Goal: Transaction & Acquisition: Purchase product/service

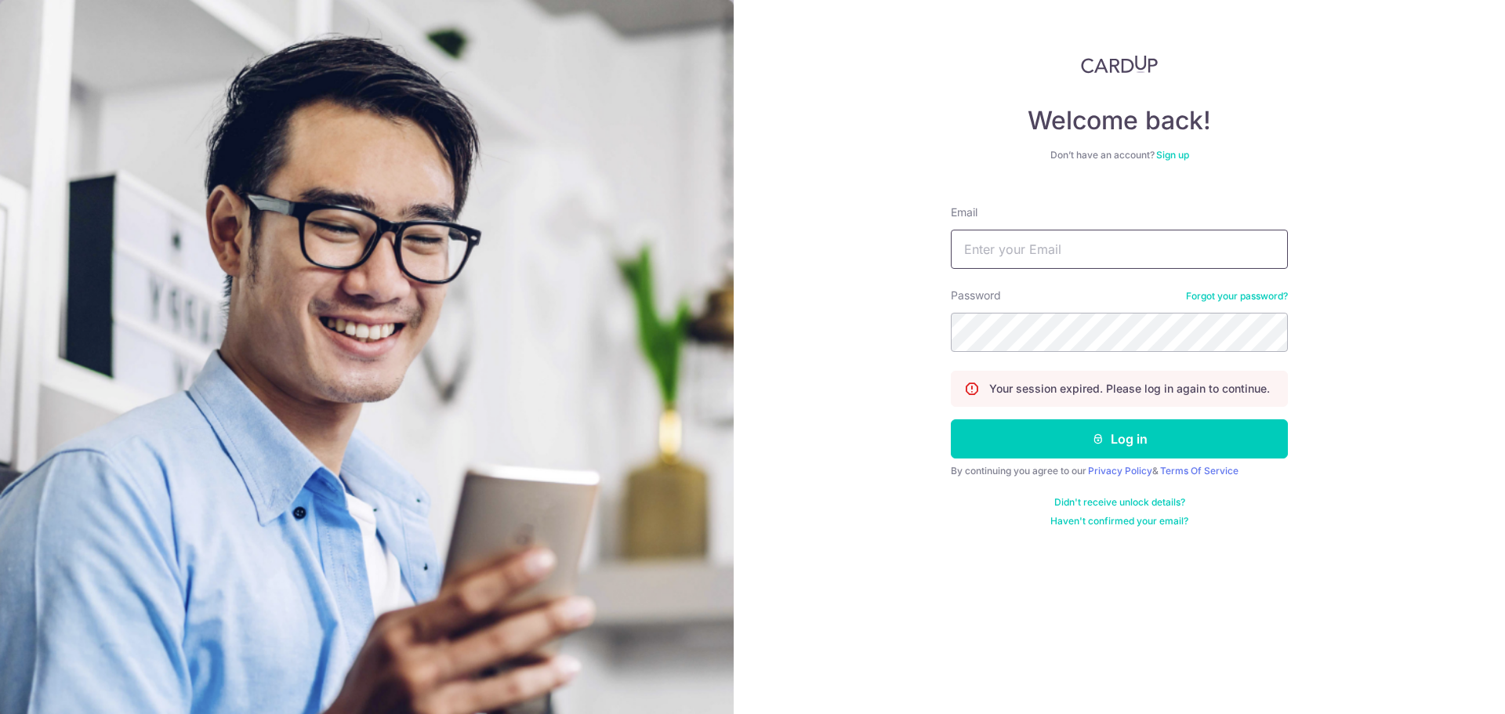
click at [1014, 242] on input "Email" at bounding box center [1119, 249] width 337 height 39
type input "[EMAIL_ADDRESS][DOMAIN_NAME]"
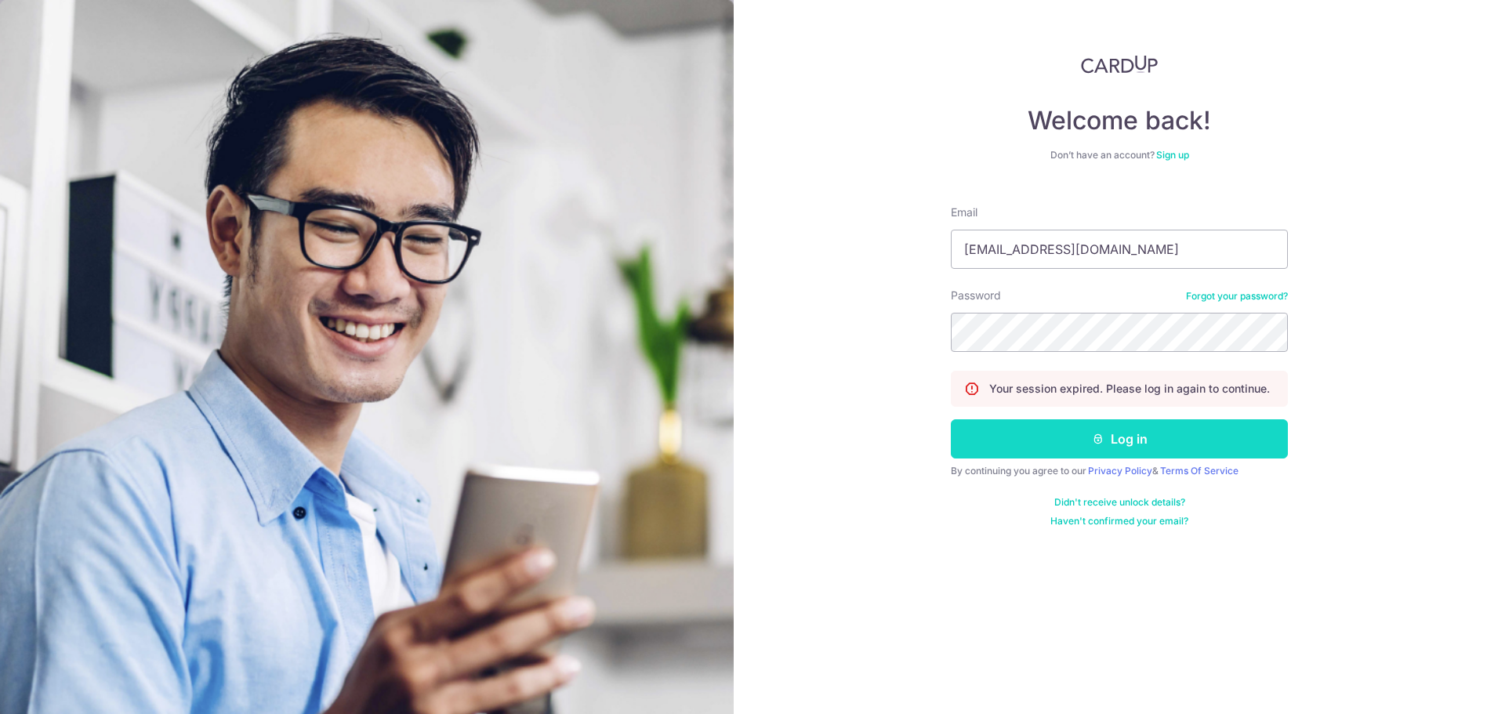
click at [1101, 448] on button "Log in" at bounding box center [1119, 438] width 337 height 39
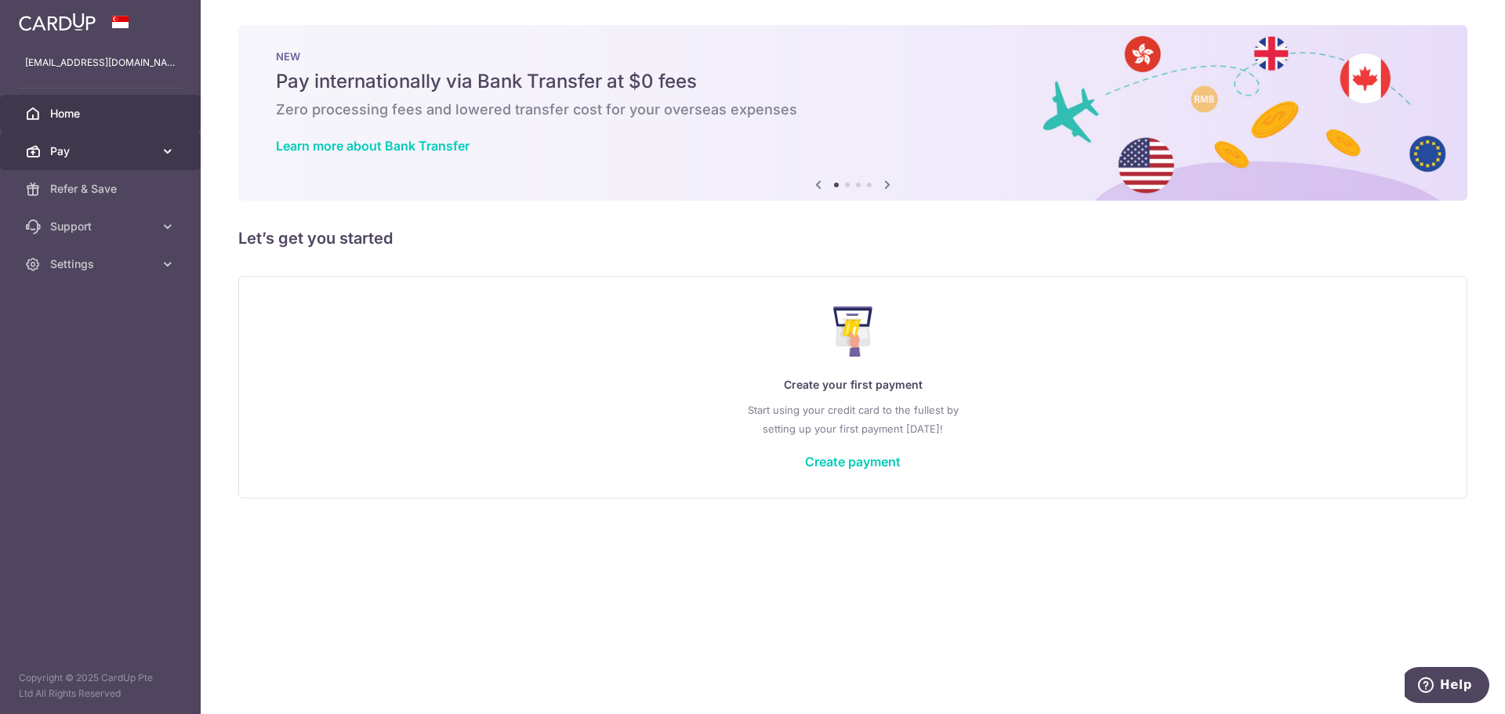
click at [160, 156] on icon at bounding box center [168, 151] width 16 height 16
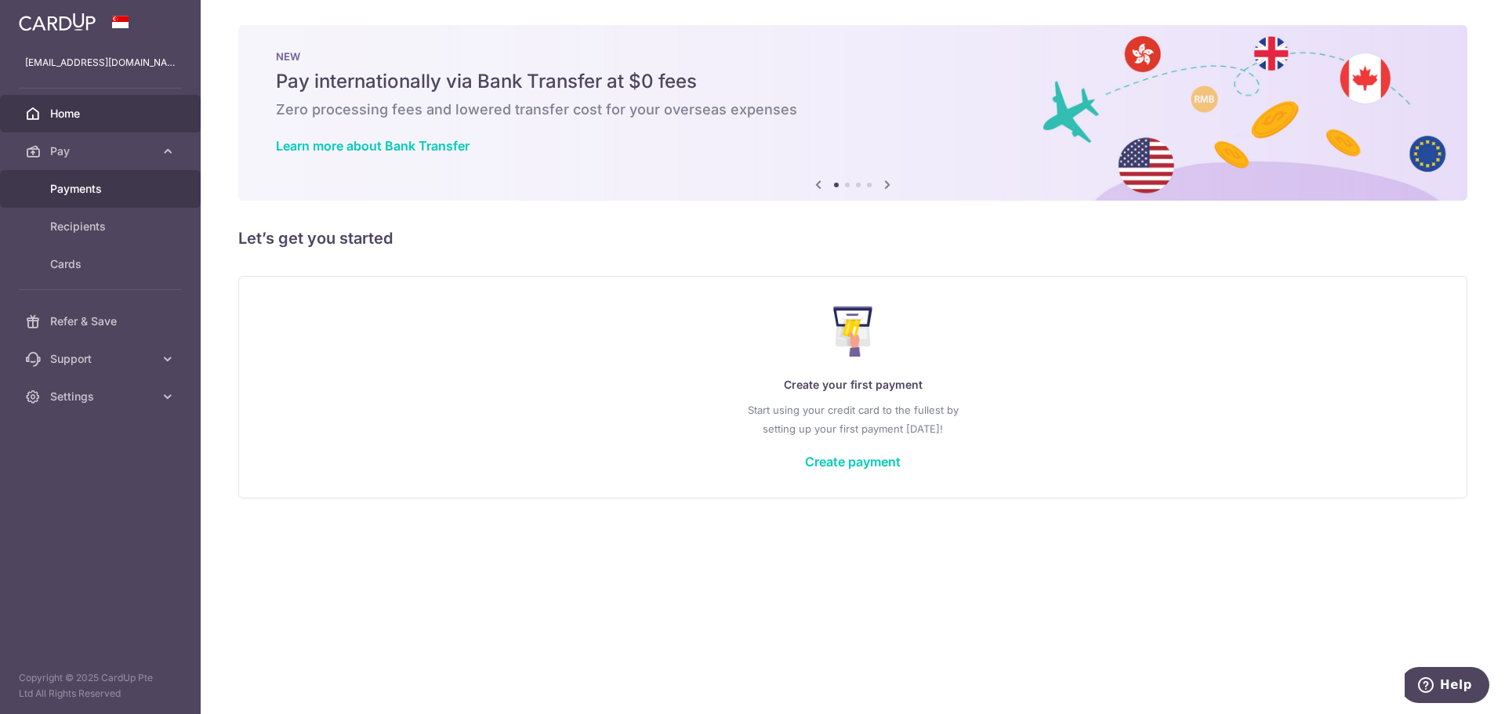
click at [138, 187] on span "Payments" at bounding box center [101, 189] width 103 height 16
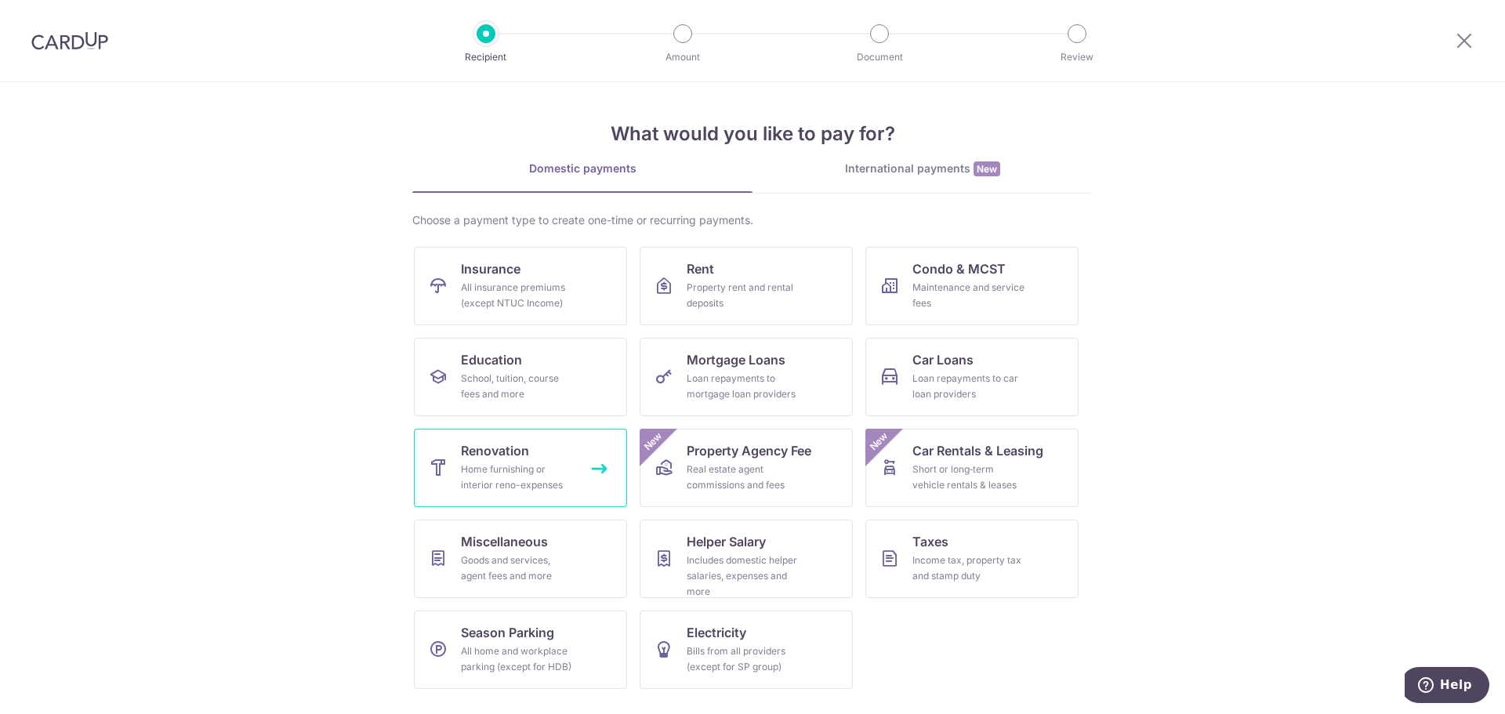
click at [552, 448] on link "Renovation Home furnishing or interior reno-expenses" at bounding box center [520, 468] width 213 height 78
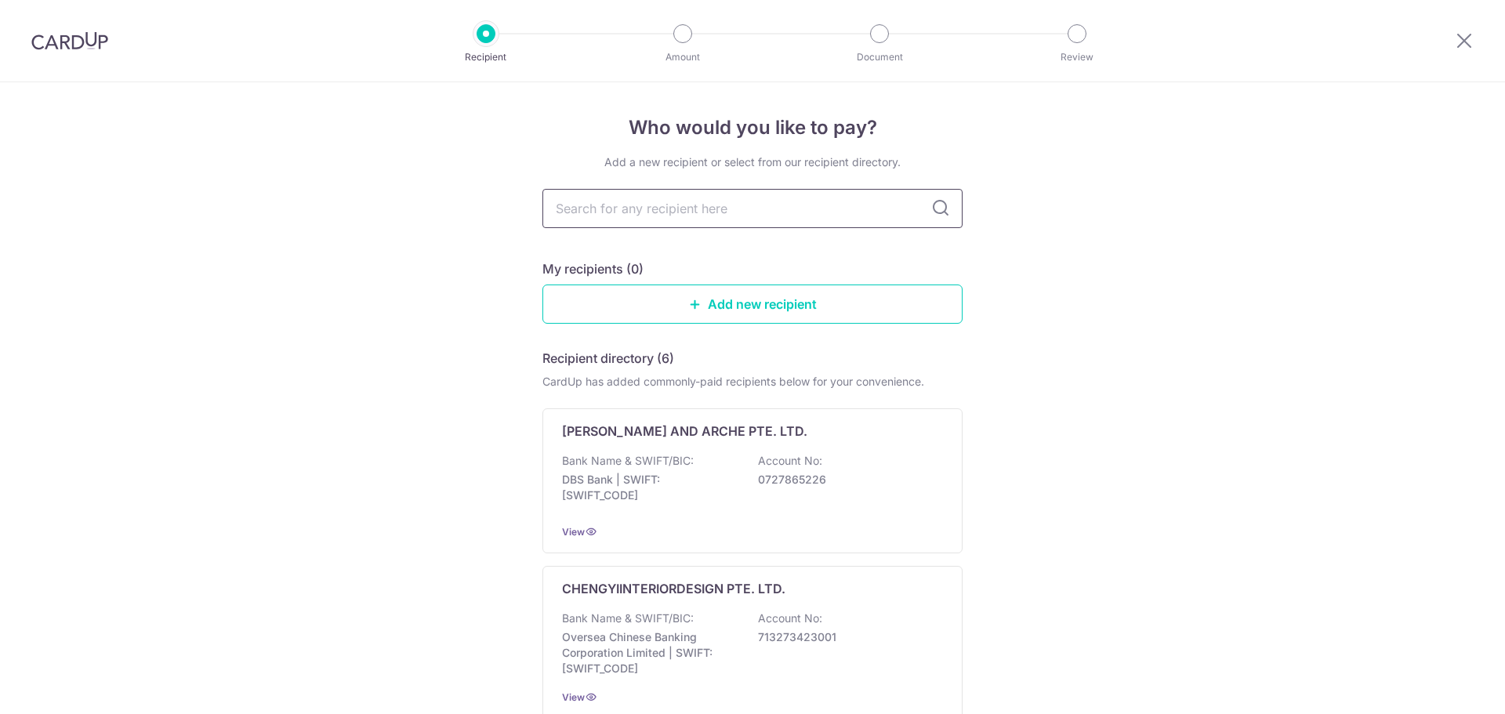
click at [665, 213] on input "text" at bounding box center [752, 208] width 420 height 39
click at [727, 597] on p "CHENGYIINTERIORDESIGN PTE. LTD." at bounding box center [673, 588] width 223 height 19
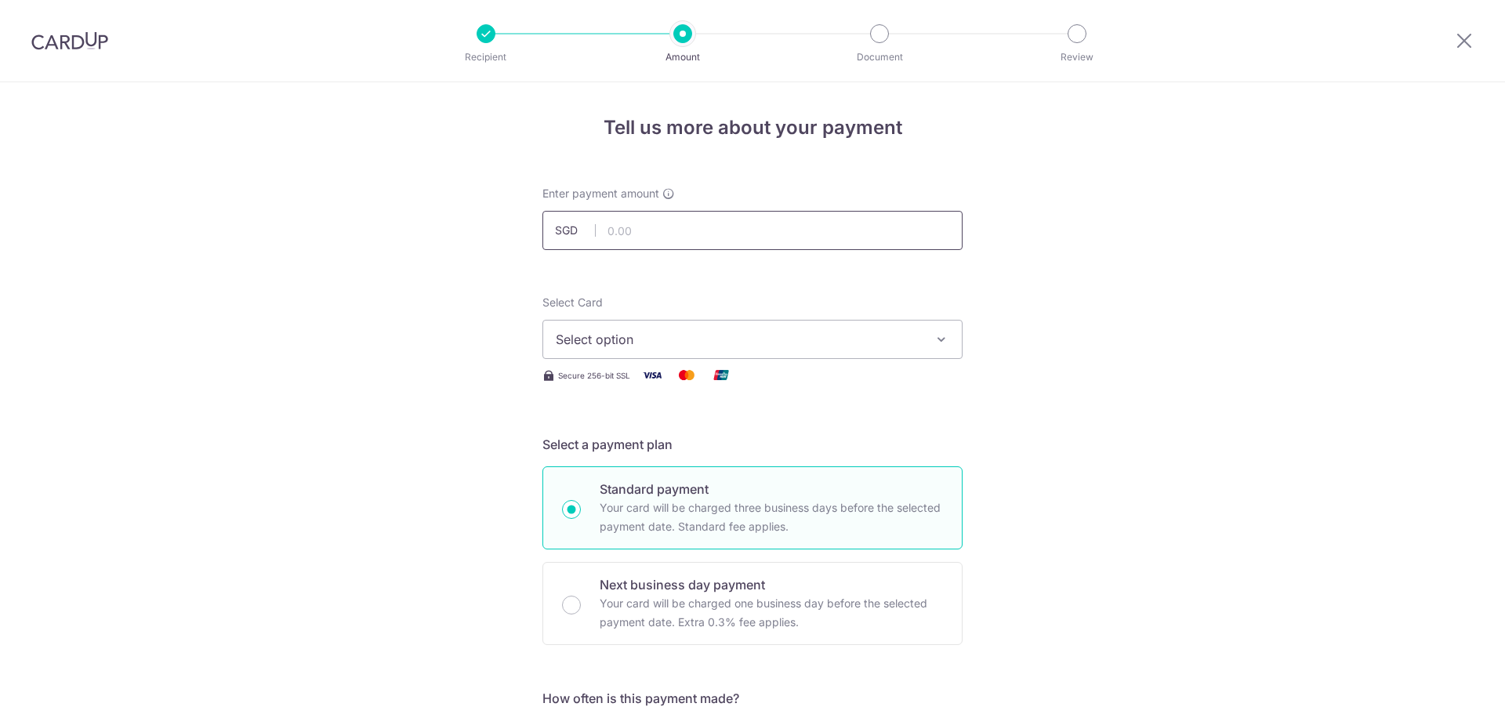
click at [699, 229] on input "text" at bounding box center [752, 230] width 420 height 39
type input "15,000.00"
click at [684, 358] on button "Select option" at bounding box center [752, 339] width 420 height 39
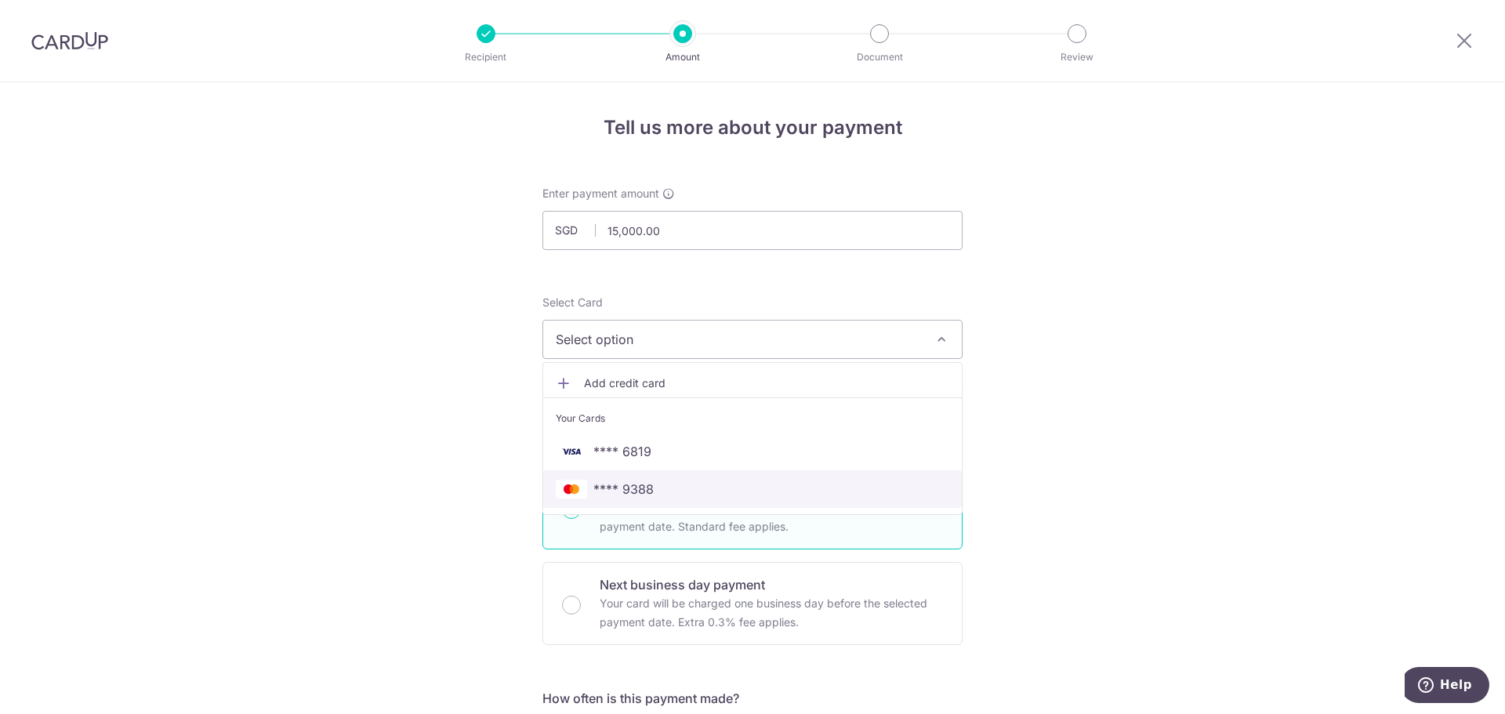
click at [657, 481] on span "**** 9388" at bounding box center [752, 489] width 393 height 19
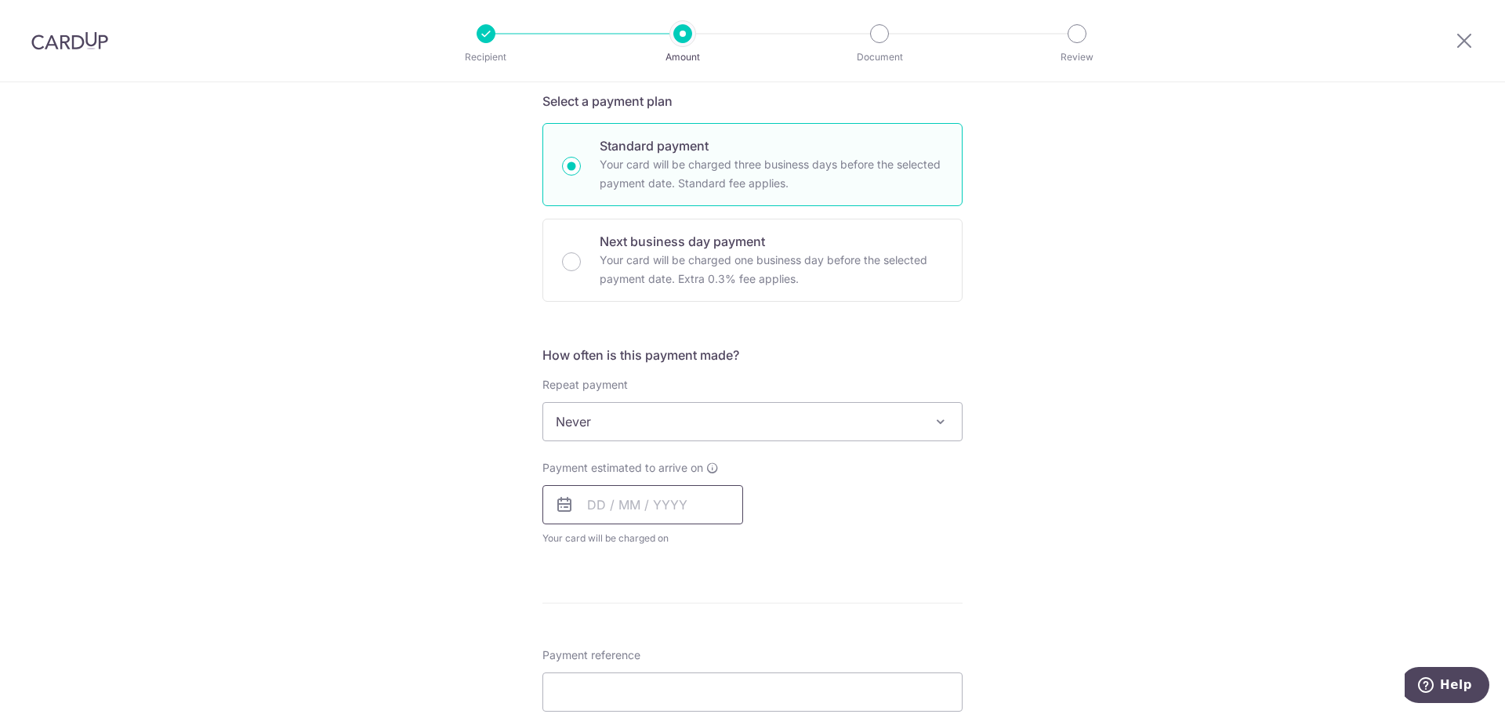
scroll to position [392, 0]
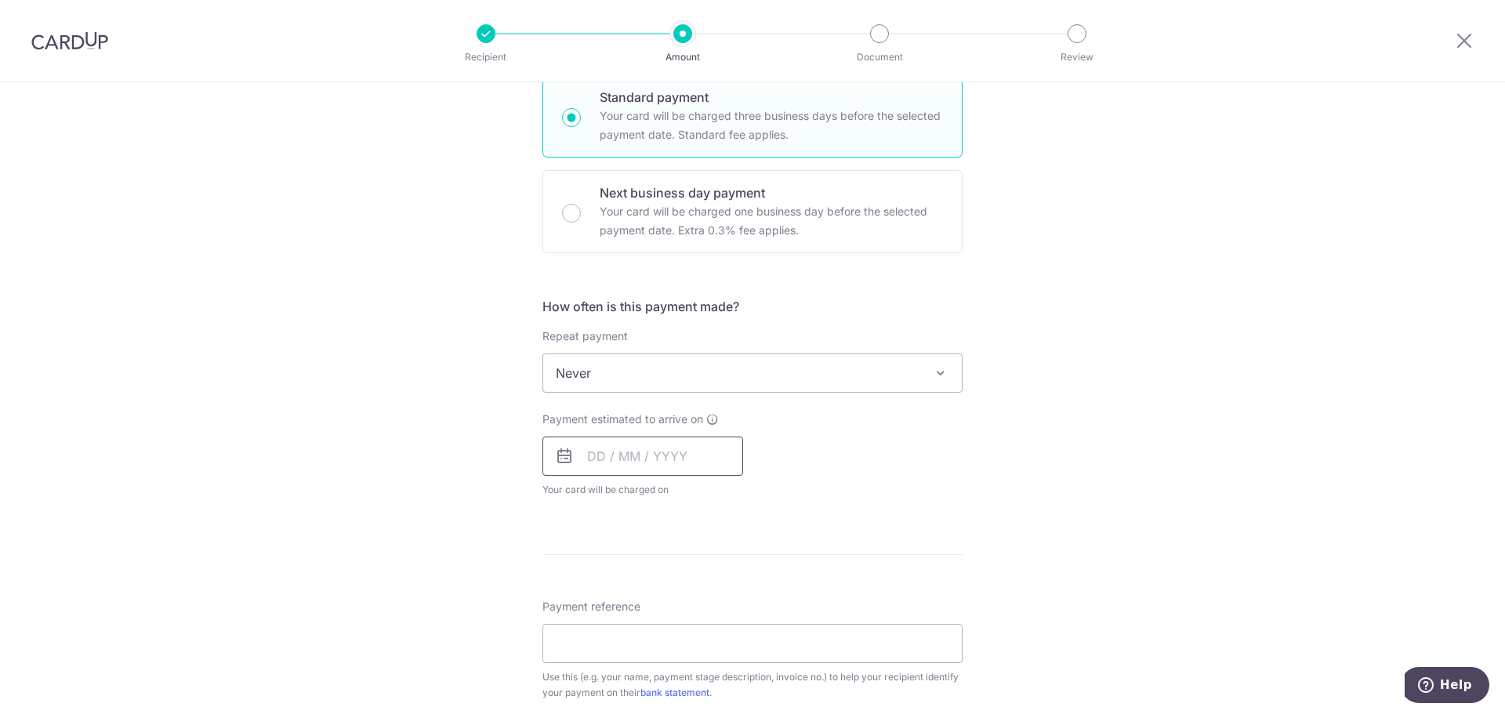
click at [665, 455] on input "text" at bounding box center [642, 456] width 201 height 39
click at [674, 629] on link "15" at bounding box center [668, 630] width 25 height 25
type input "[DATE]"
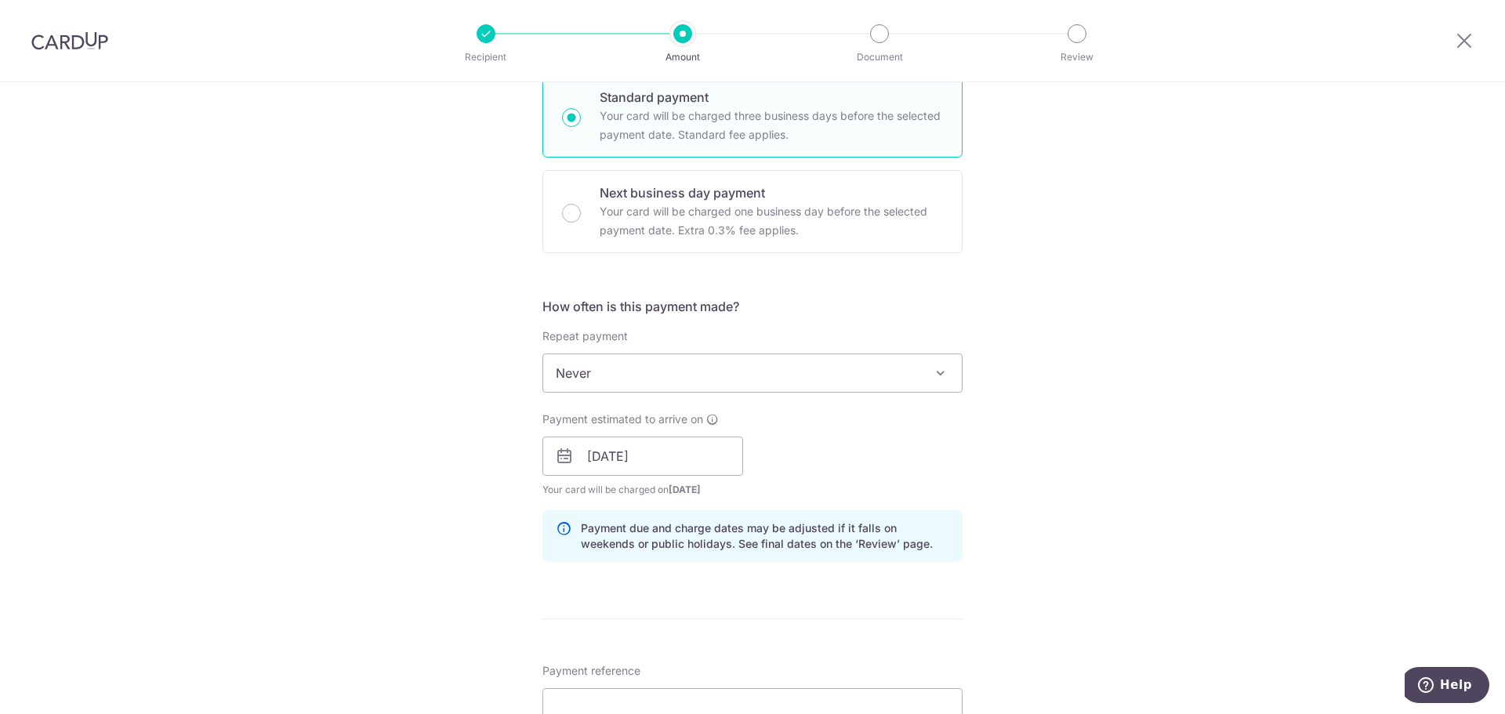
click at [1032, 484] on div "Tell us more about your payment Enter payment amount SGD 15,000.00 15000.00 Sel…" at bounding box center [752, 483] width 1505 height 1587
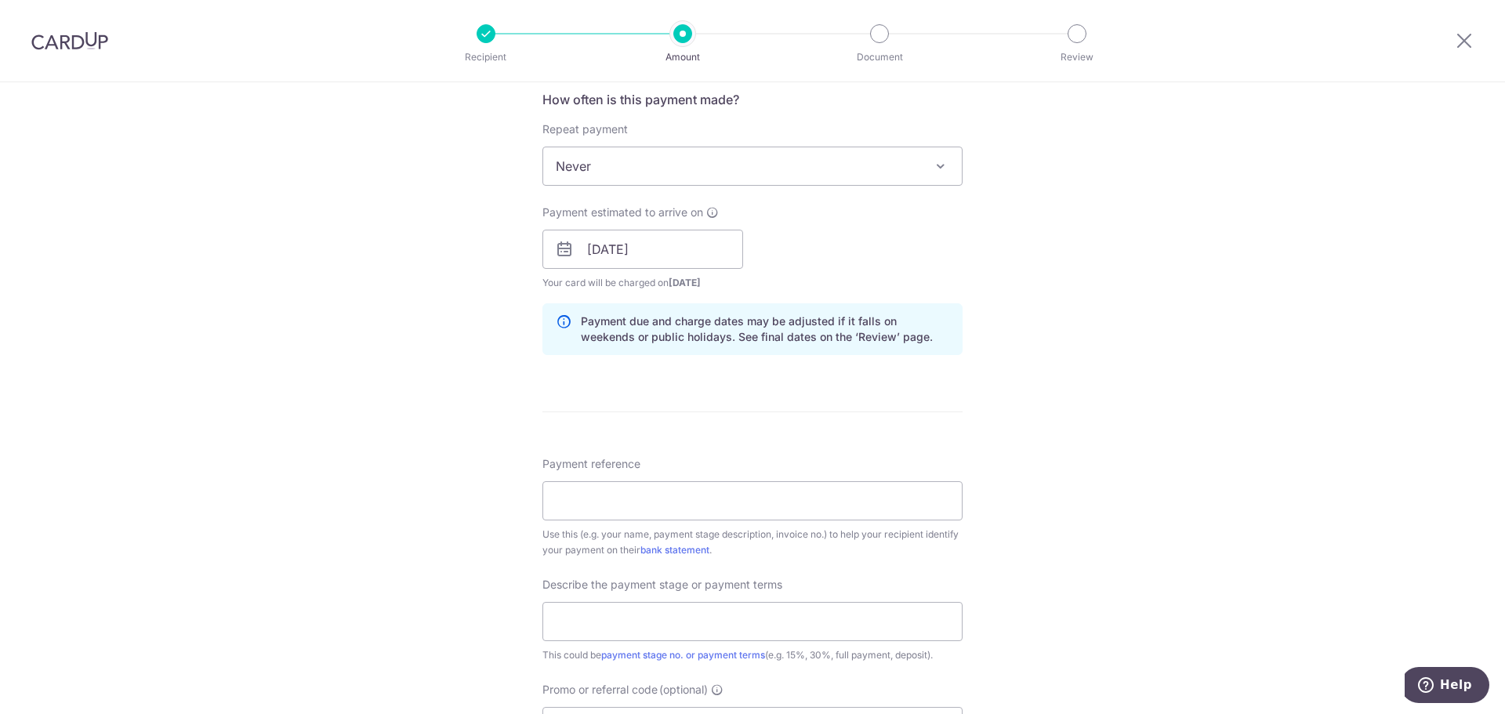
scroll to position [627, 0]
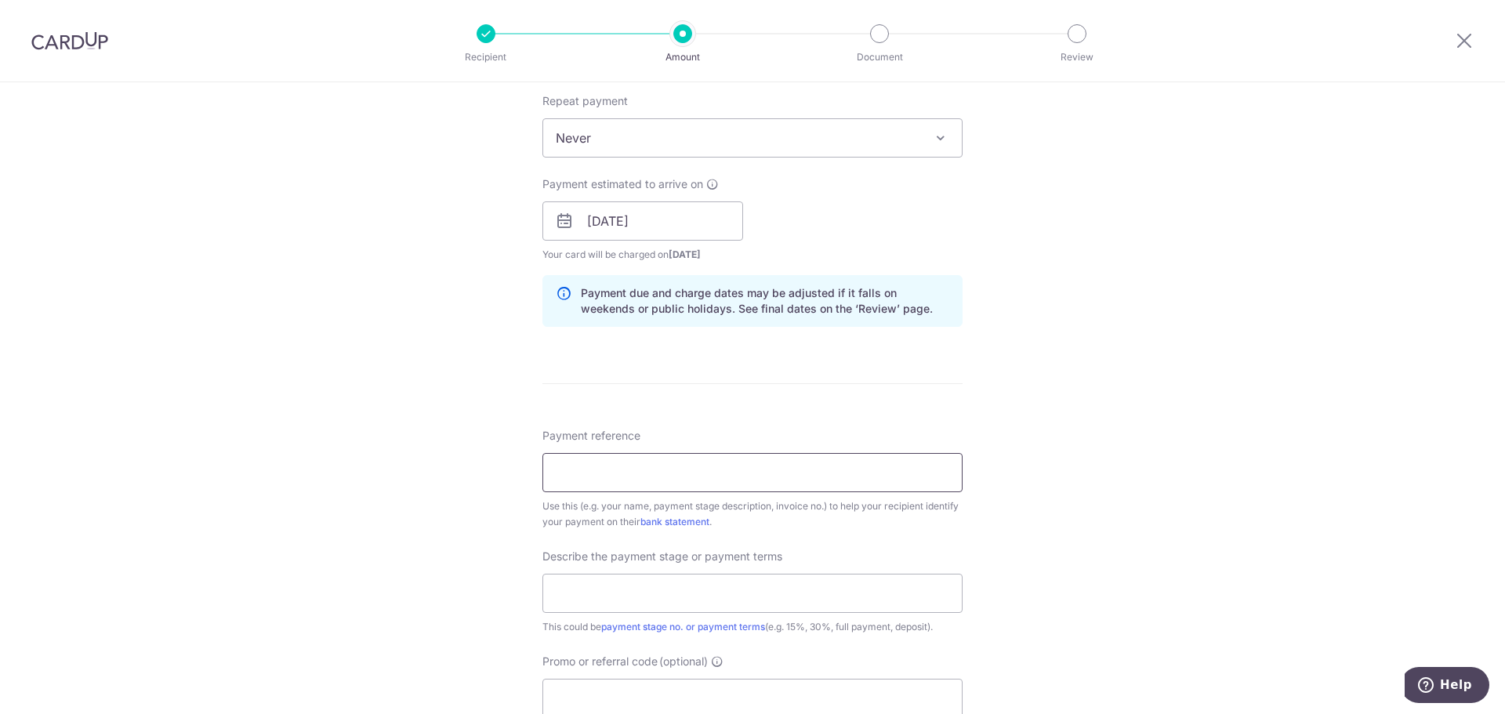
click at [788, 462] on input "Payment reference" at bounding box center [752, 472] width 420 height 39
type input "2025019005"
click at [751, 582] on input "text" at bounding box center [752, 593] width 420 height 39
type input "50% 2nd payment 1"
click at [1042, 584] on div "Tell us more about your payment Enter payment amount SGD 15,000.00 15000.00 Sel…" at bounding box center [752, 248] width 1505 height 1587
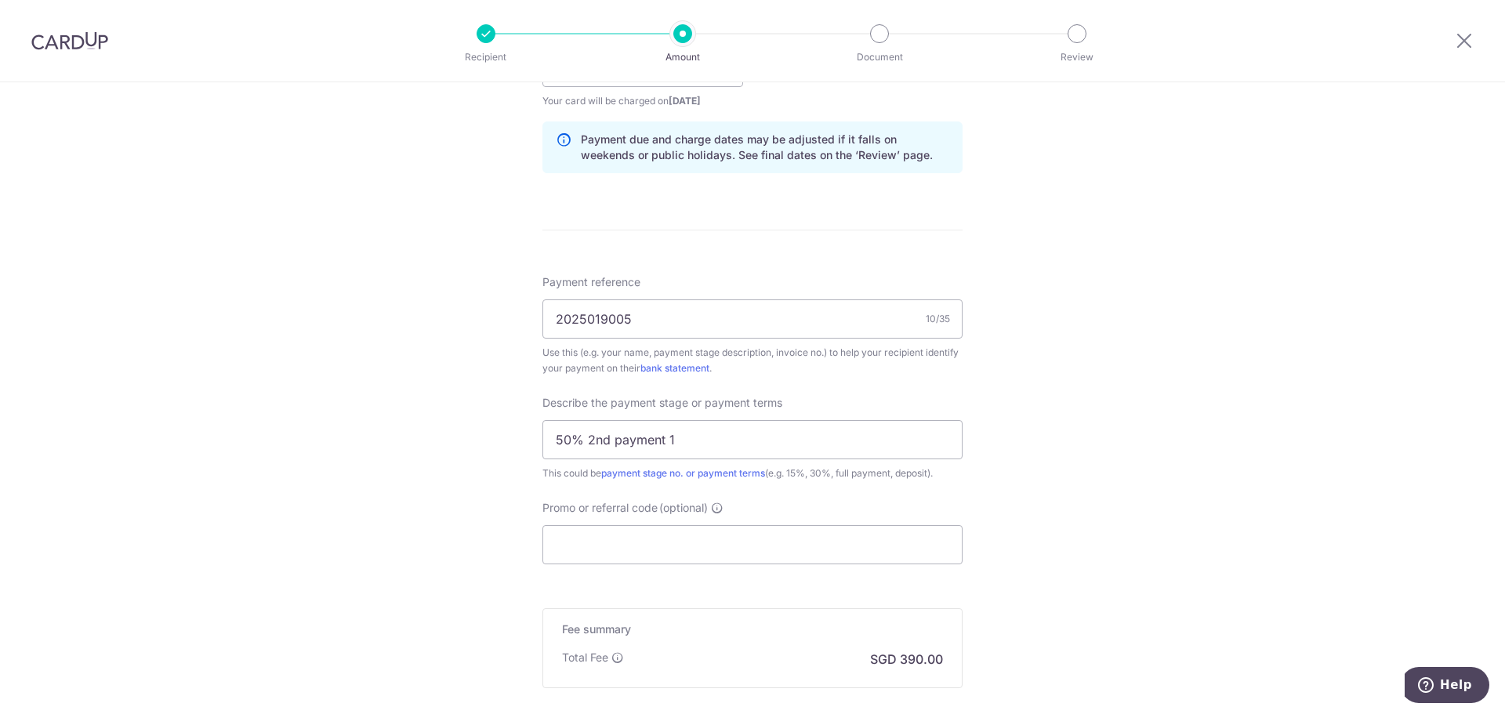
scroll to position [784, 0]
click at [678, 552] on input "Promo or referral code (optional)" at bounding box center [752, 541] width 420 height 39
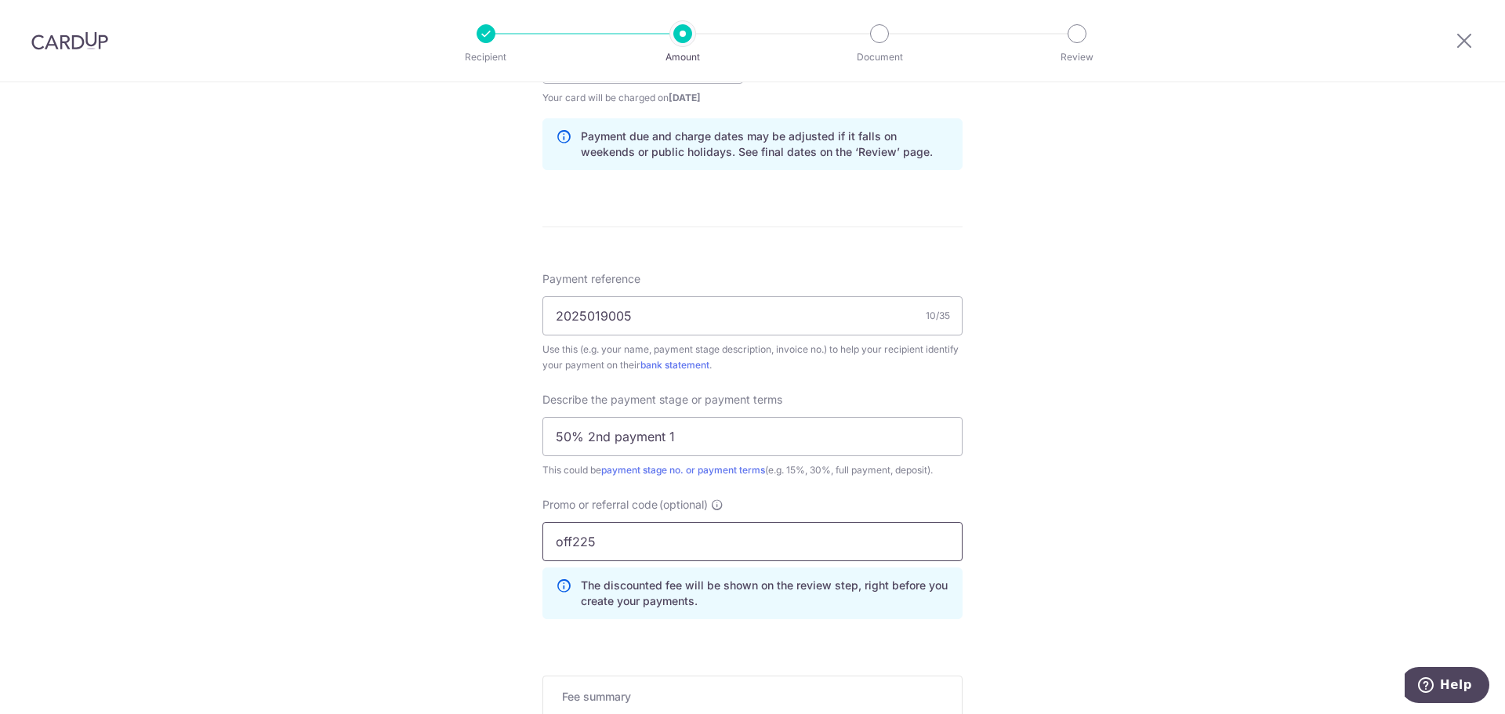
type input "off225"
click at [1229, 562] on div "Tell us more about your payment Enter payment amount SGD 15,000.00 15000.00 Sel…" at bounding box center [752, 127] width 1505 height 1658
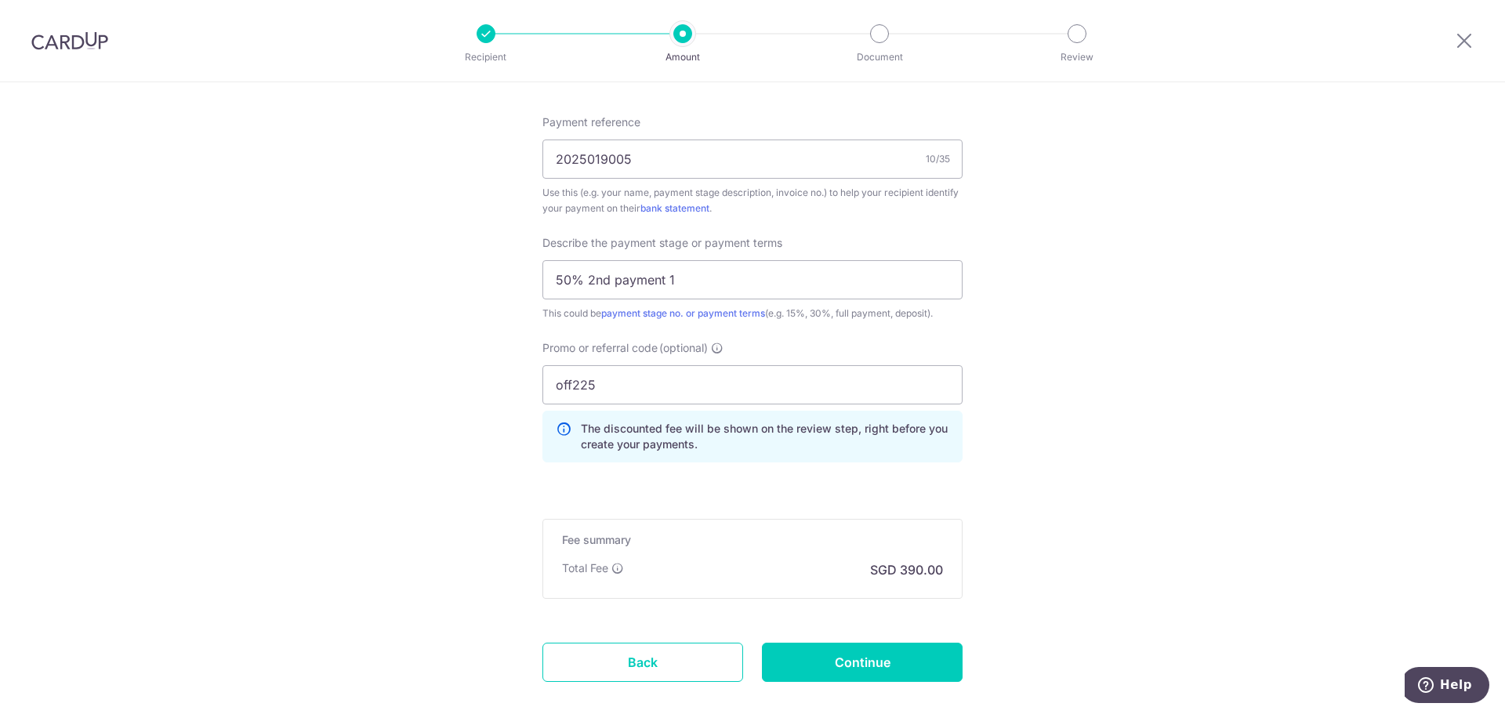
scroll to position [1019, 0]
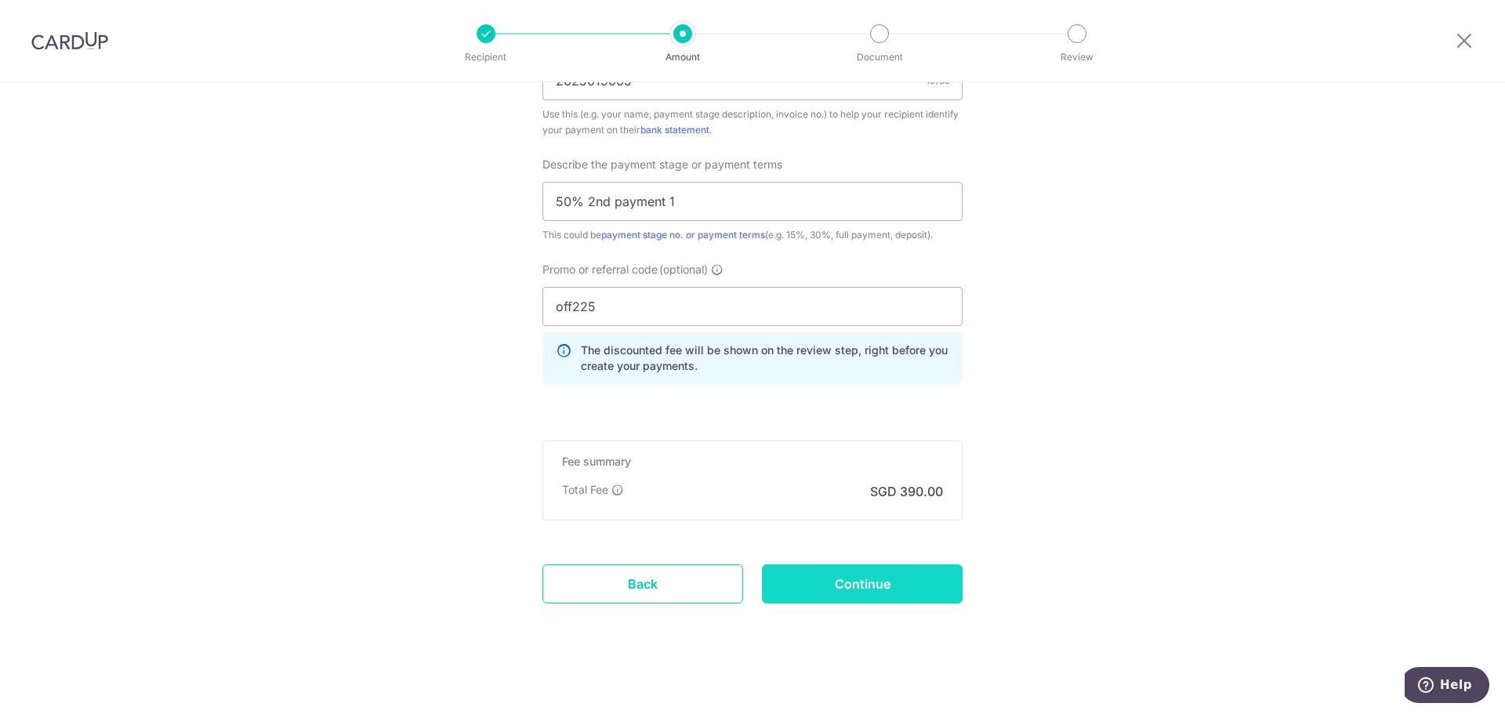
click at [884, 583] on input "Continue" at bounding box center [862, 583] width 201 height 39
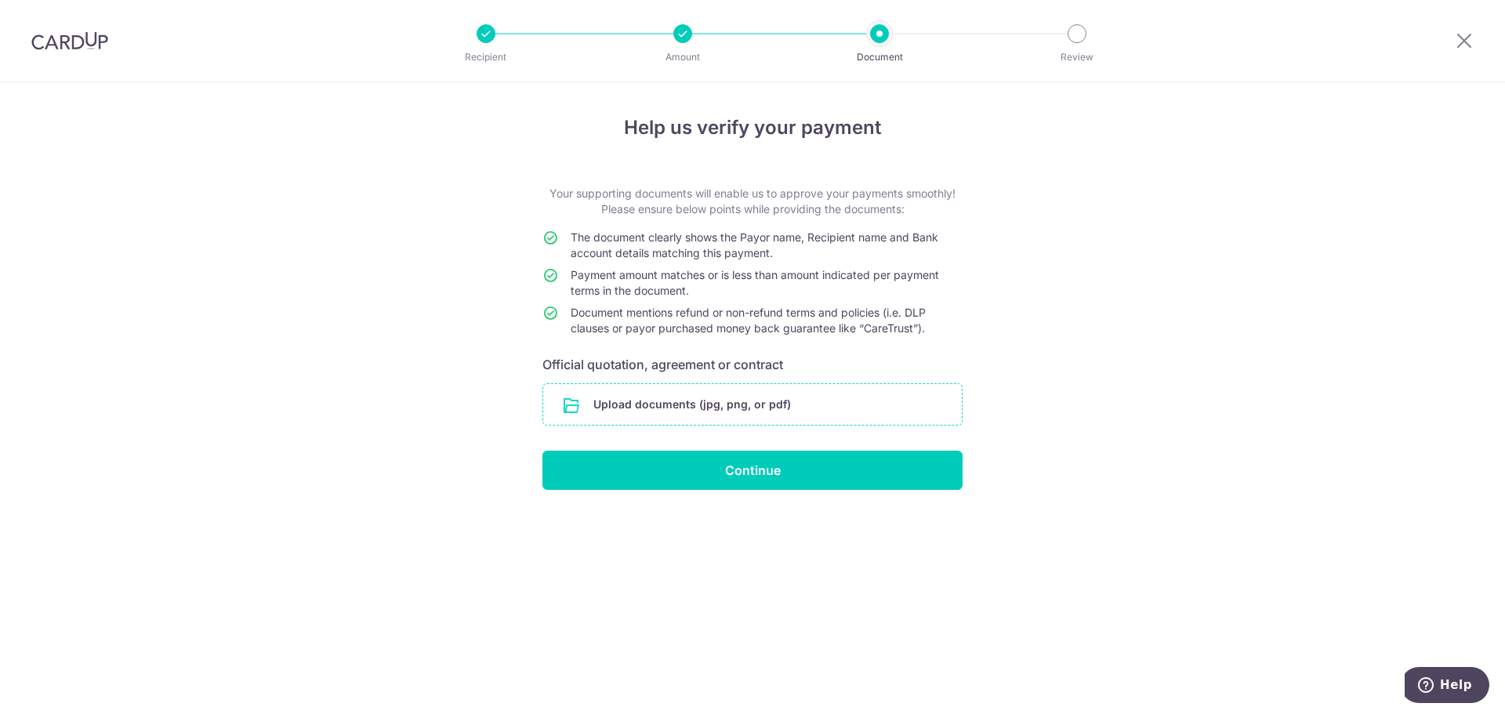
click at [716, 403] on input "file" at bounding box center [752, 404] width 419 height 41
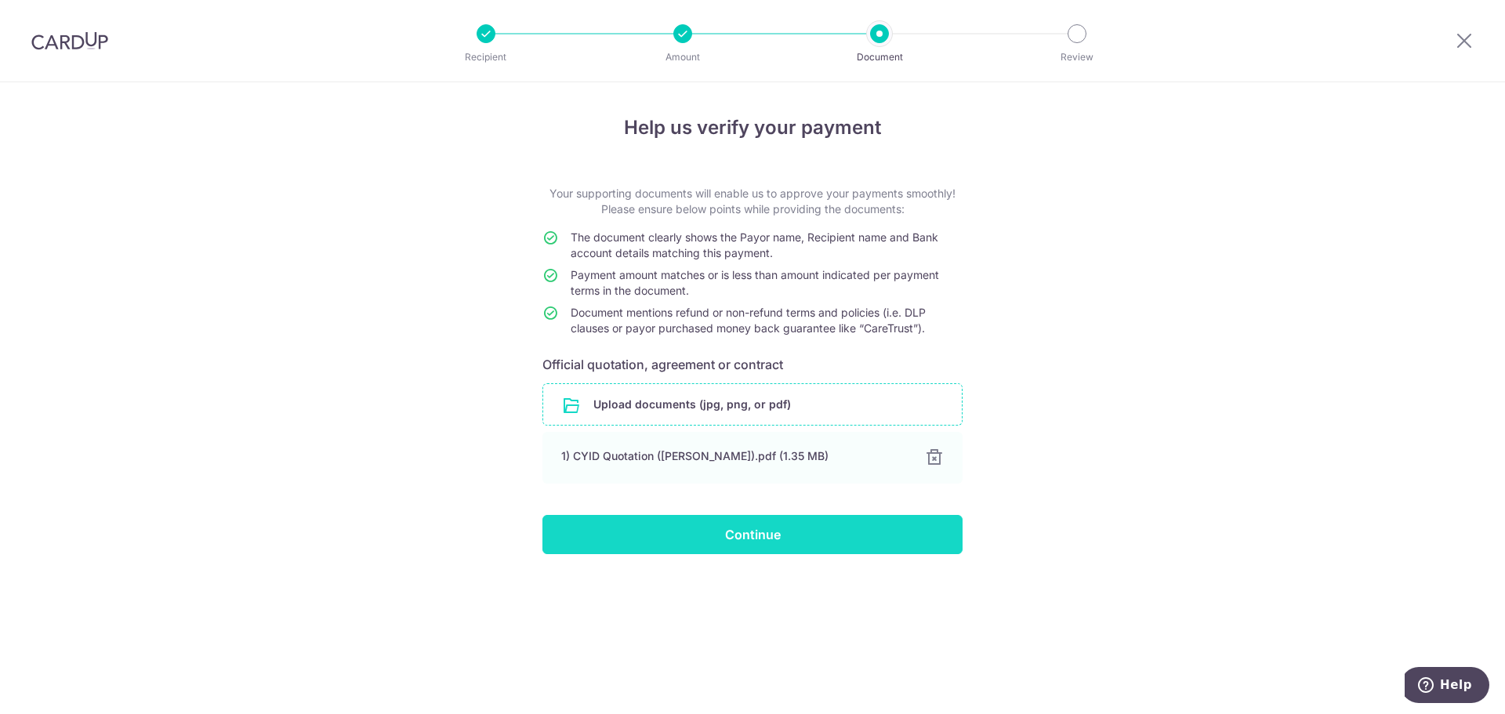
click at [803, 545] on input "Continue" at bounding box center [752, 534] width 420 height 39
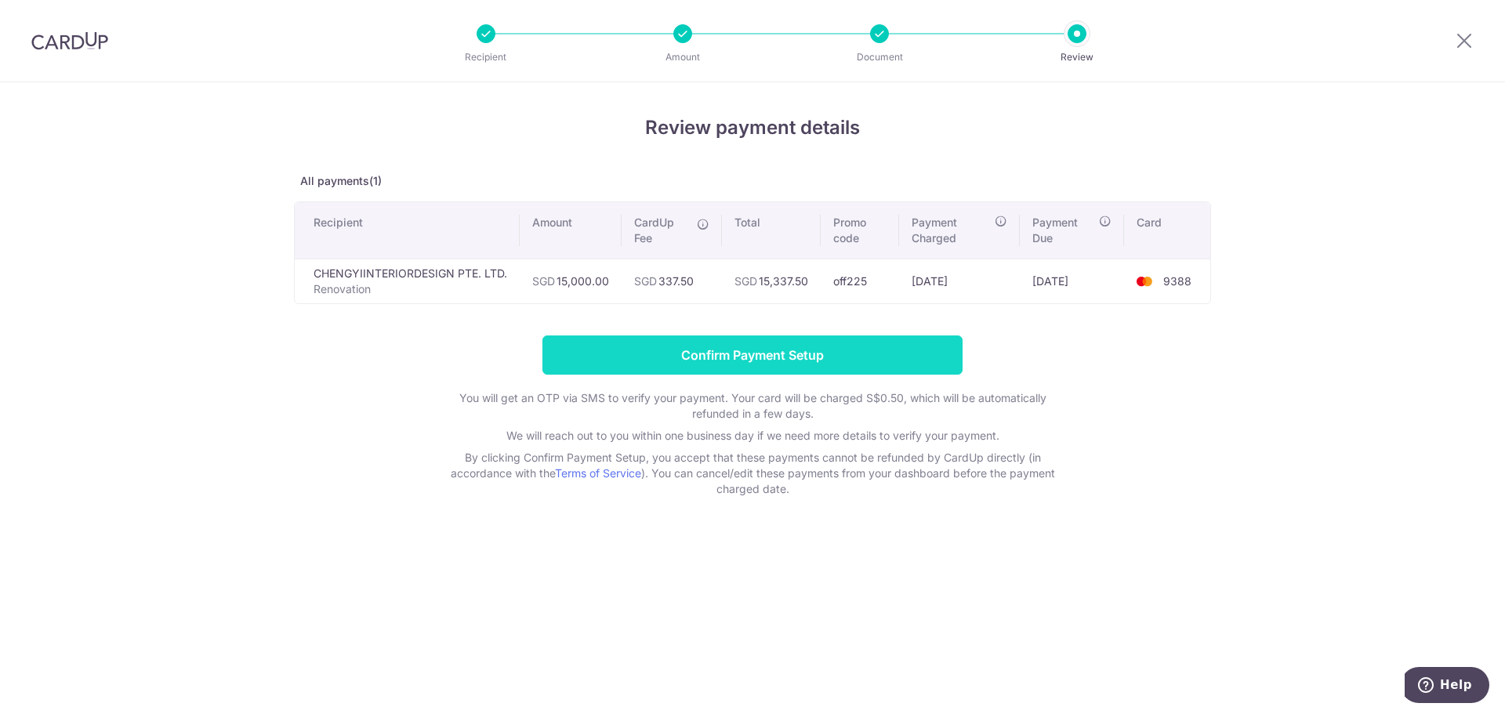
click at [789, 350] on input "Confirm Payment Setup" at bounding box center [752, 354] width 420 height 39
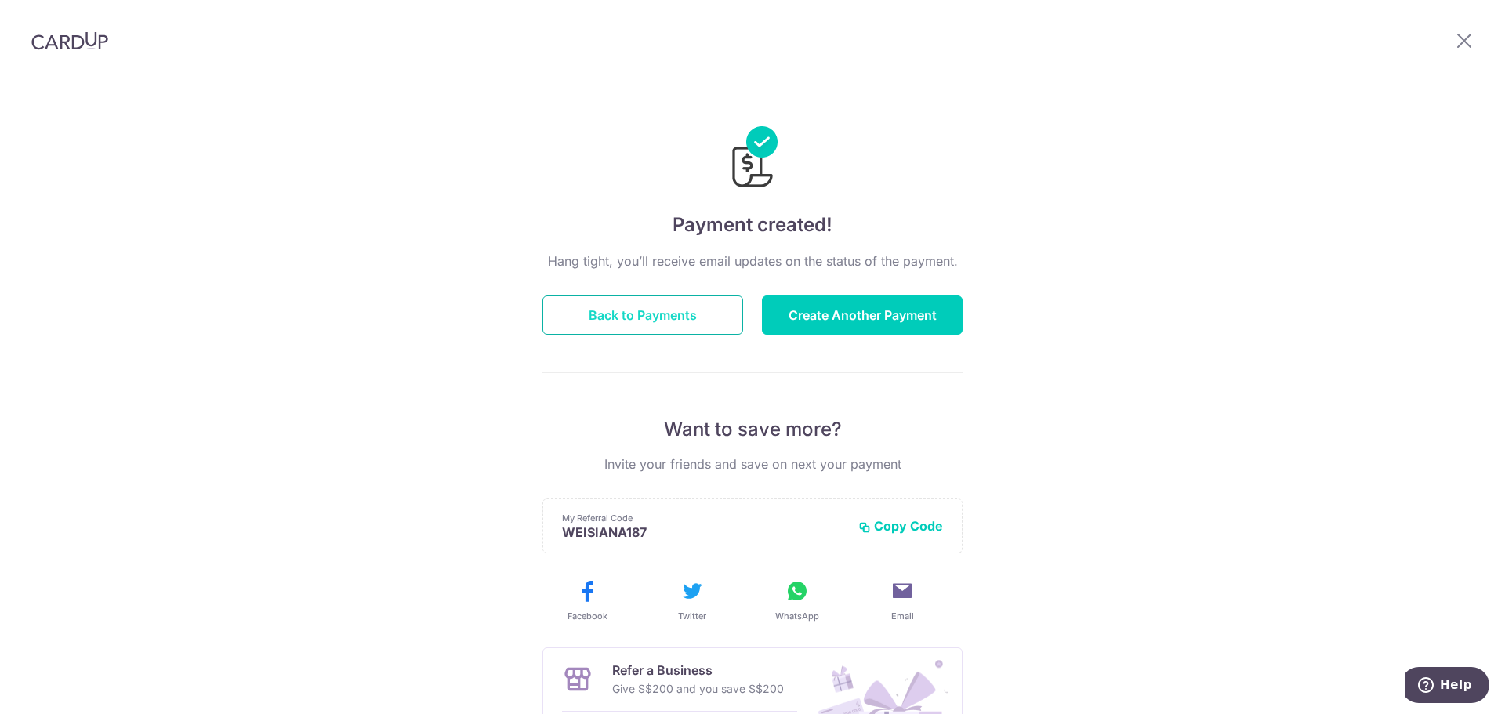
click at [727, 319] on button "Back to Payments" at bounding box center [642, 315] width 201 height 39
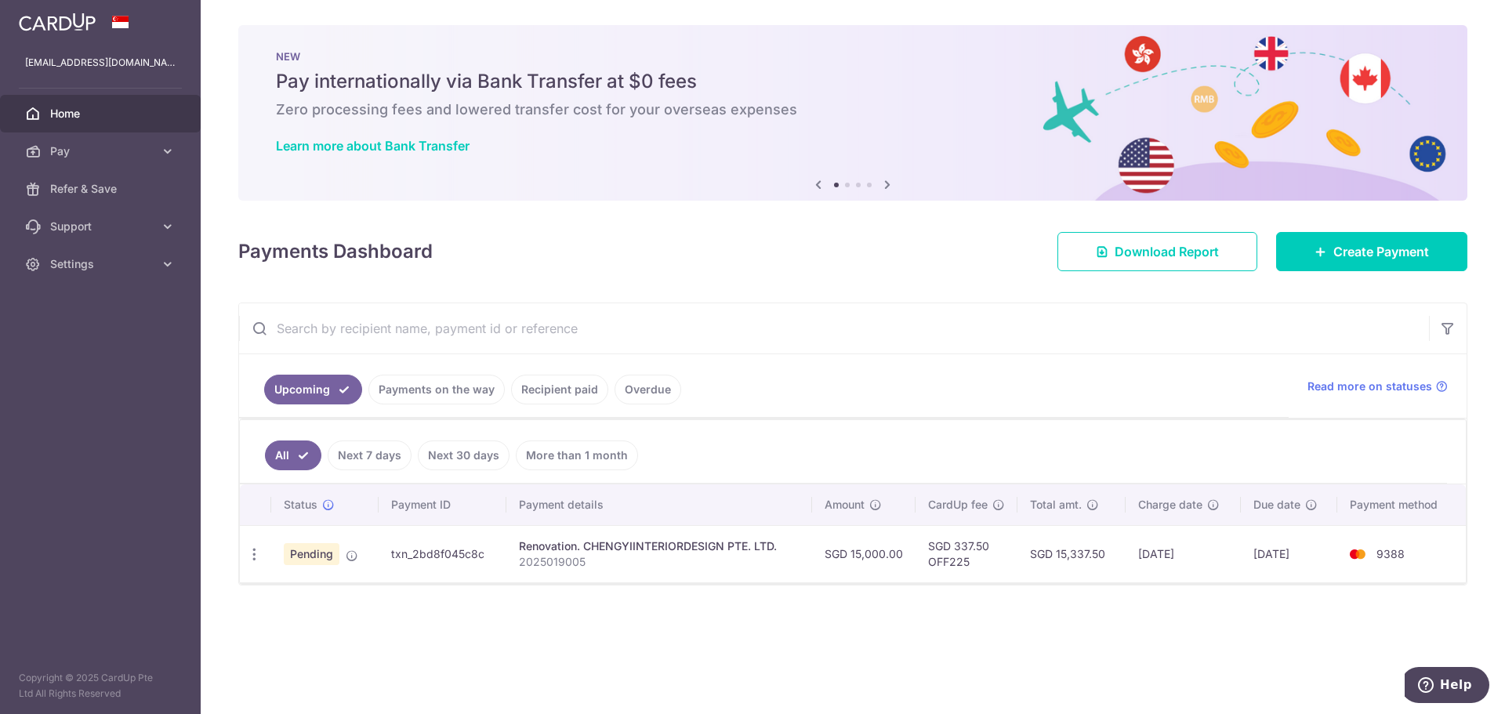
drag, startPoint x: 487, startPoint y: 550, endPoint x: 391, endPoint y: 552, distance: 95.6
click at [391, 552] on td "txn_2bd8f045c8c" at bounding box center [443, 553] width 128 height 57
copy td "txn_2bd8f045c8c"
